Goal: Find specific fact: Find contact information

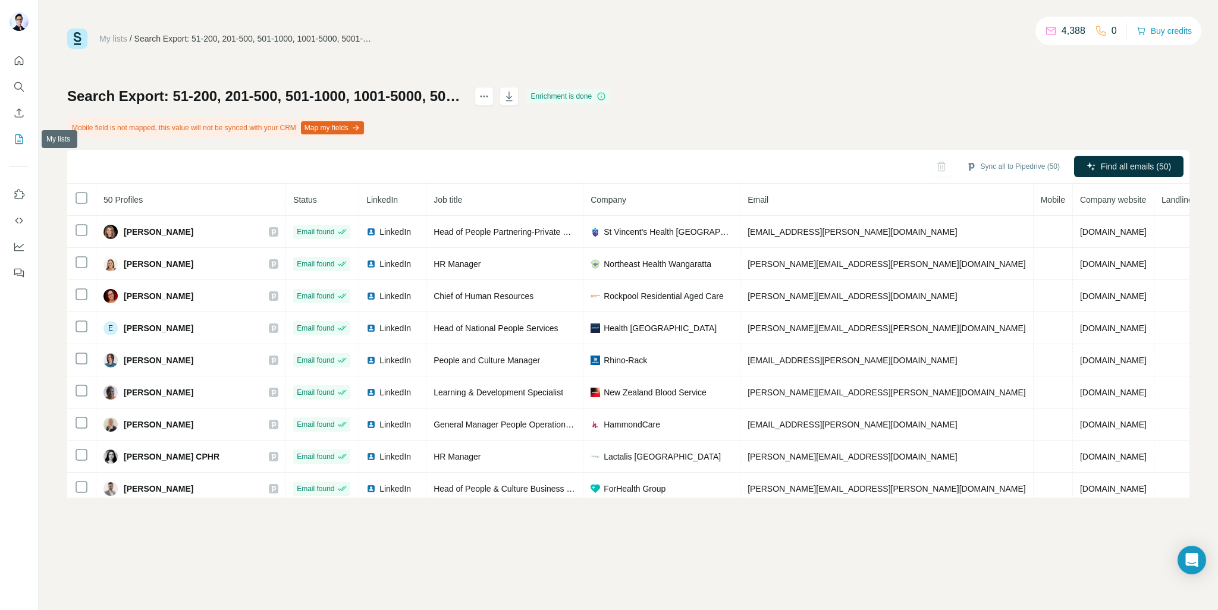
click at [18, 138] on icon "My lists" at bounding box center [19, 139] width 12 height 12
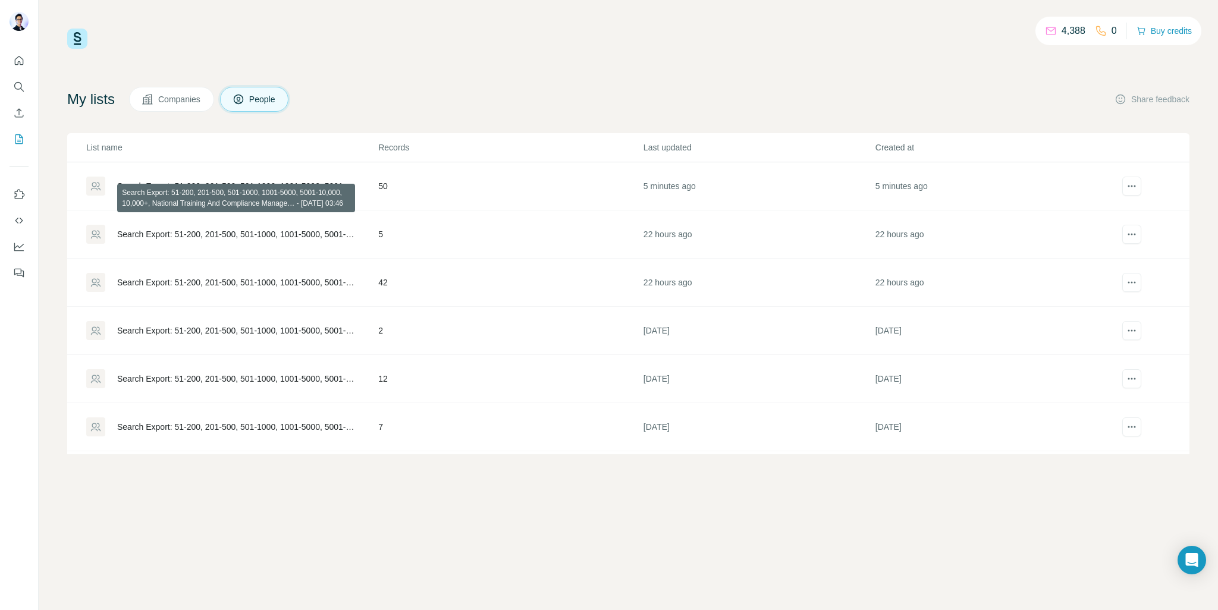
click at [278, 234] on div "Search Export: 51-200, 201-500, 501-1000, 1001-5000, 5001-10,000, 10,000+, Nati…" at bounding box center [237, 234] width 241 height 12
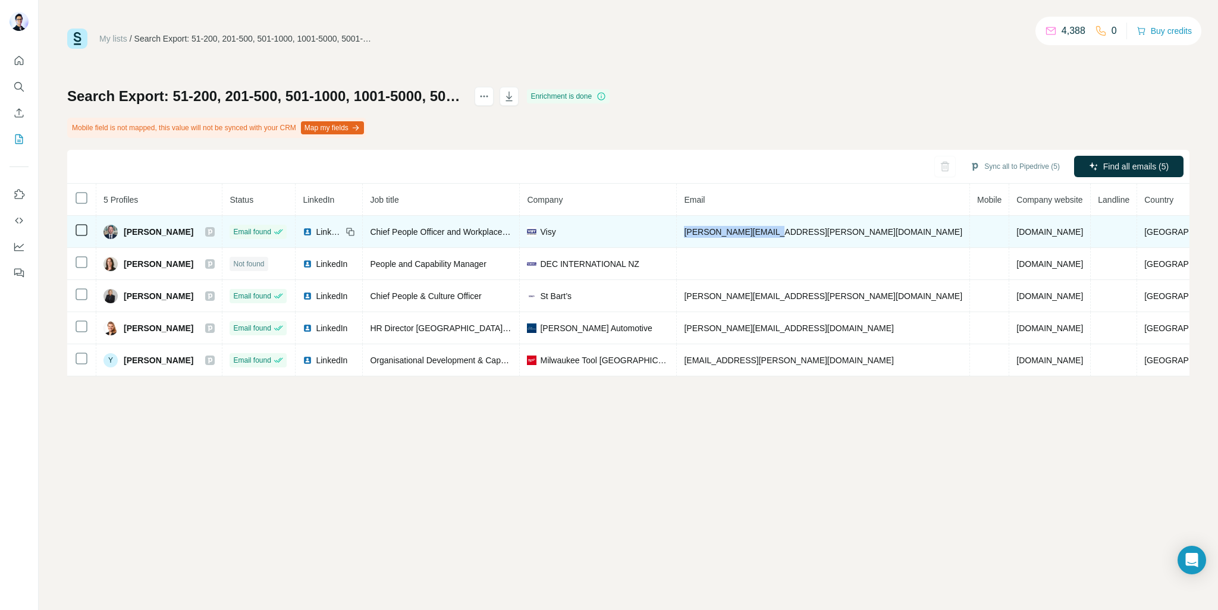
drag, startPoint x: 855, startPoint y: 231, endPoint x: 738, endPoint y: 230, distance: 117.2
click at [738, 230] on tr "[PERSON_NAME] Email found LinkedIn Chief People Officer and Workplace Counsel […" at bounding box center [652, 232] width 1171 height 32
copy tr "[PERSON_NAME][EMAIL_ADDRESS][PERSON_NAME][DOMAIN_NAME]"
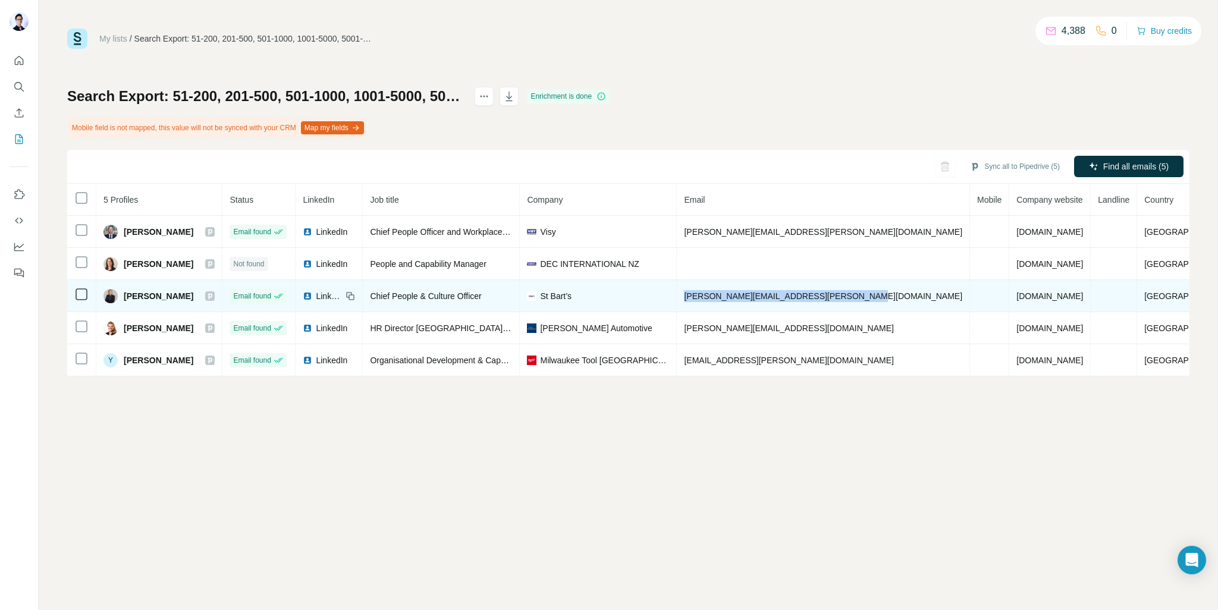
drag, startPoint x: 906, startPoint y: 295, endPoint x: 741, endPoint y: 291, distance: 165.4
click at [741, 291] on td "[PERSON_NAME][EMAIL_ADDRESS][PERSON_NAME][DOMAIN_NAME]" at bounding box center [823, 296] width 293 height 32
copy span "[PERSON_NAME][EMAIL_ADDRESS][PERSON_NAME][DOMAIN_NAME]"
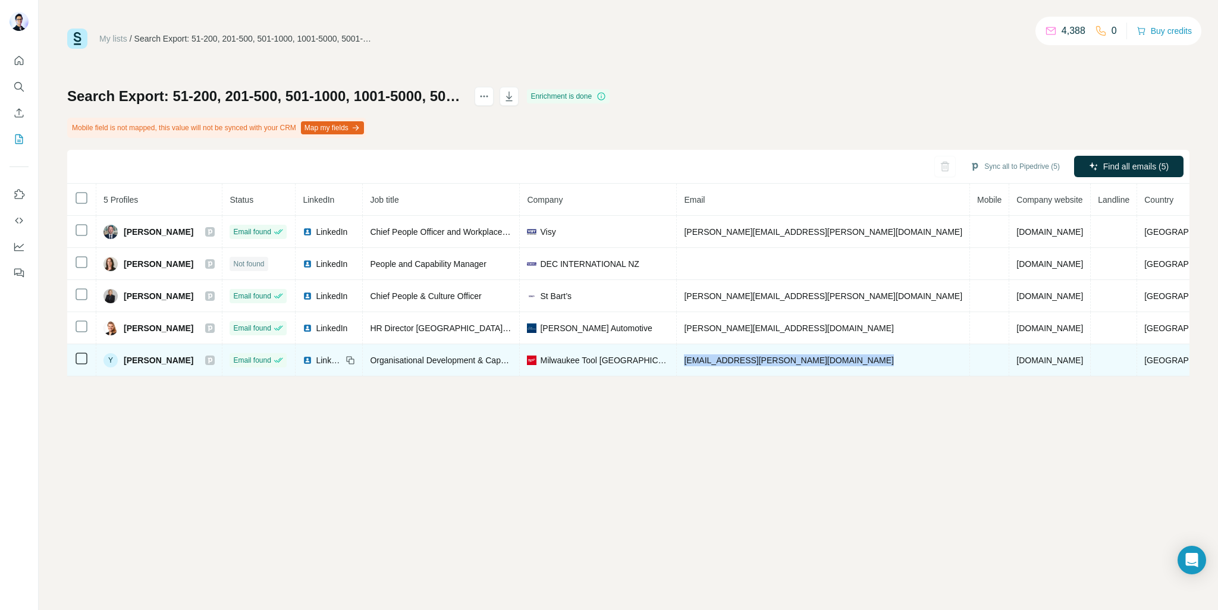
drag, startPoint x: 923, startPoint y: 356, endPoint x: 744, endPoint y: 360, distance: 179.7
click at [744, 360] on tr "Y [PERSON_NAME] Email found LinkedIn Organisational Development & Capability Ma…" at bounding box center [652, 360] width 1171 height 32
copy span "[EMAIL_ADDRESS][PERSON_NAME][DOMAIN_NAME]"
